Goal: Information Seeking & Learning: Get advice/opinions

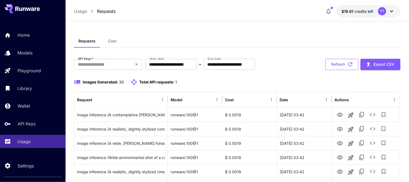
click at [345, 64] on button "Refresh" at bounding box center [341, 64] width 33 height 11
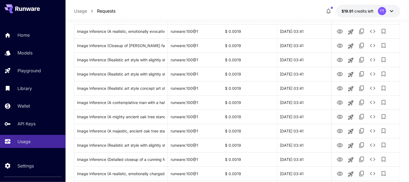
scroll to position [242, 0]
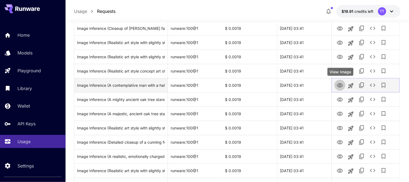
click at [344, 84] on button "View Image" at bounding box center [339, 84] width 11 height 11
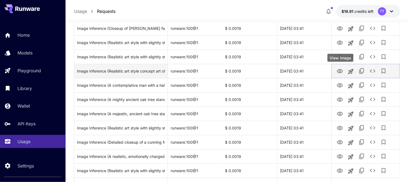
click at [341, 72] on icon "View Image" at bounding box center [340, 71] width 7 height 7
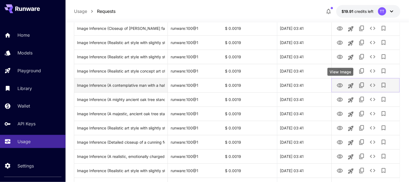
click at [340, 83] on icon "View Image" at bounding box center [340, 85] width 6 height 4
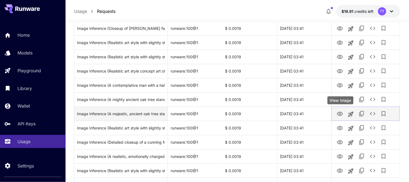
click at [342, 115] on icon "View Image" at bounding box center [340, 113] width 7 height 7
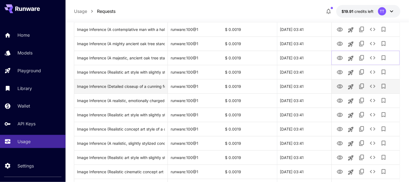
scroll to position [303, 0]
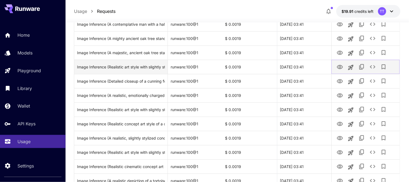
click at [339, 67] on icon "View Image" at bounding box center [340, 67] width 7 height 7
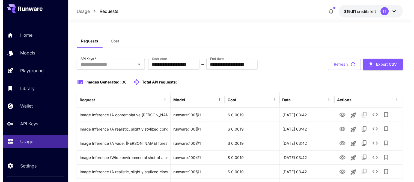
scroll to position [30, 0]
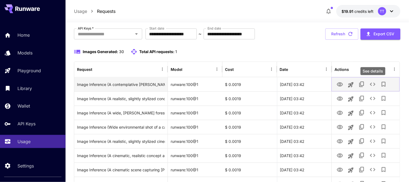
click at [373, 86] on icon "See details" at bounding box center [372, 84] width 7 height 7
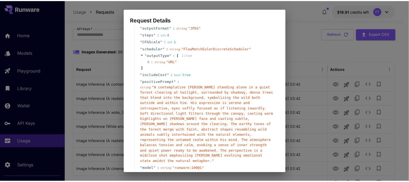
scroll to position [81, 0]
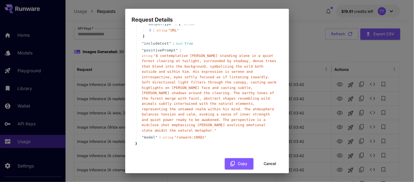
click at [274, 4] on div "Request Details { 13 item s " taskType " : string " imageInference " " taskUUID…" at bounding box center [207, 91] width 414 height 182
click at [312, 36] on div "Request Details { 13 item s " taskType " : string " imageInference " " taskUUID…" at bounding box center [207, 91] width 414 height 182
drag, startPoint x: 266, startPoint y: 154, endPoint x: 336, endPoint y: 77, distance: 104.6
click at [266, 158] on button "Cancel" at bounding box center [270, 163] width 25 height 11
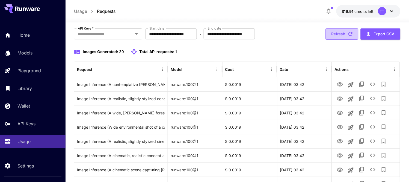
click at [342, 33] on button "Refresh" at bounding box center [341, 33] width 33 height 11
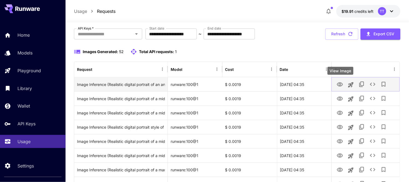
click at [339, 84] on icon "View Image" at bounding box center [340, 84] width 6 height 4
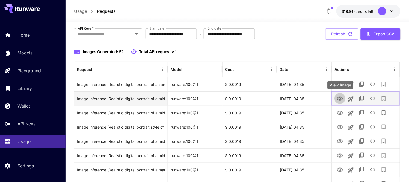
click at [340, 98] on icon "View Image" at bounding box center [340, 98] width 7 height 7
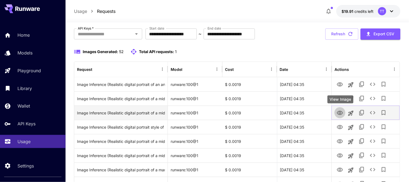
click at [340, 112] on icon "View Image" at bounding box center [340, 113] width 6 height 4
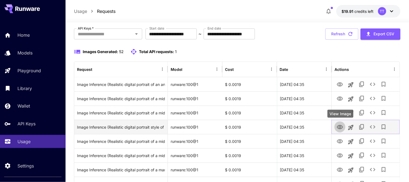
click at [341, 127] on icon "View Image" at bounding box center [340, 127] width 6 height 4
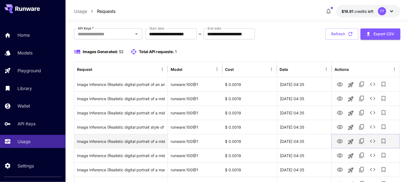
click at [342, 142] on icon "View Image" at bounding box center [340, 141] width 7 height 7
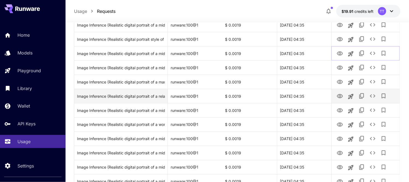
scroll to position [121, 0]
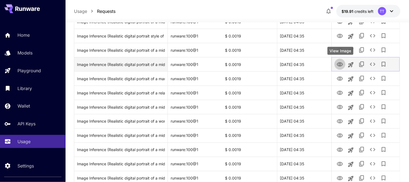
click at [340, 66] on icon "View Image" at bounding box center [340, 64] width 7 height 7
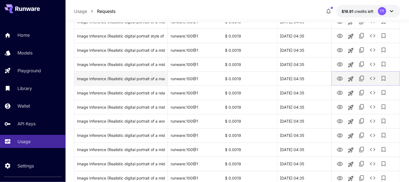
click at [342, 79] on icon "View Image" at bounding box center [340, 78] width 7 height 7
